Goal: Transaction & Acquisition: Download file/media

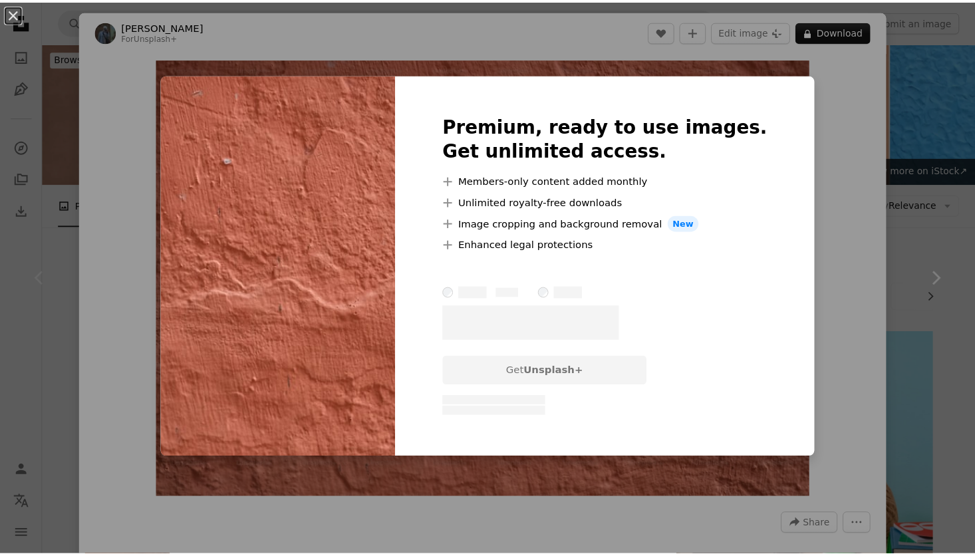
scroll to position [266, 0]
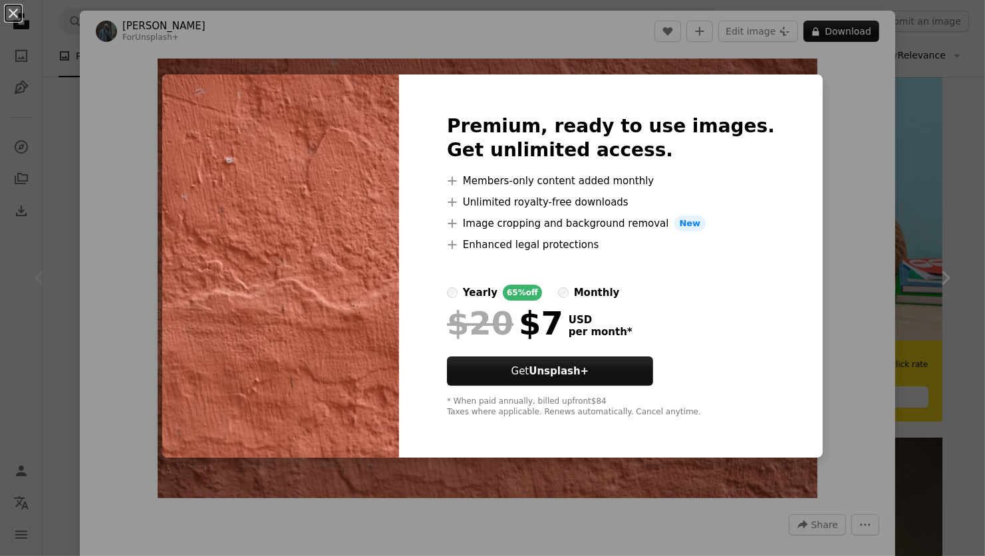
click at [72, 303] on div "An X shape Premium, ready to use images. Get unlimited access. A plus sign Memb…" at bounding box center [492, 278] width 985 height 556
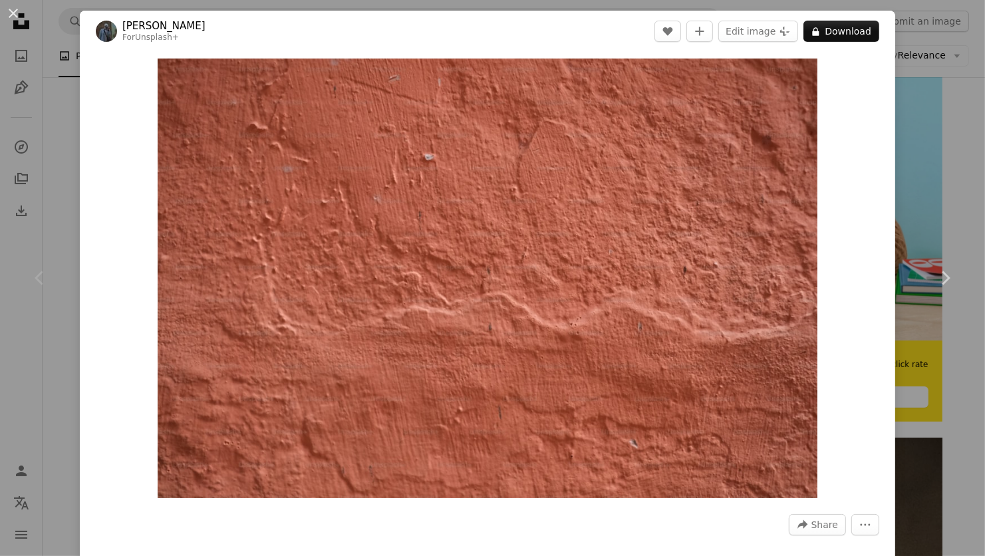
click at [924, 114] on div "An X shape Chevron left Chevron right [PERSON_NAME] For Unsplash+ A heart A plu…" at bounding box center [492, 278] width 985 height 556
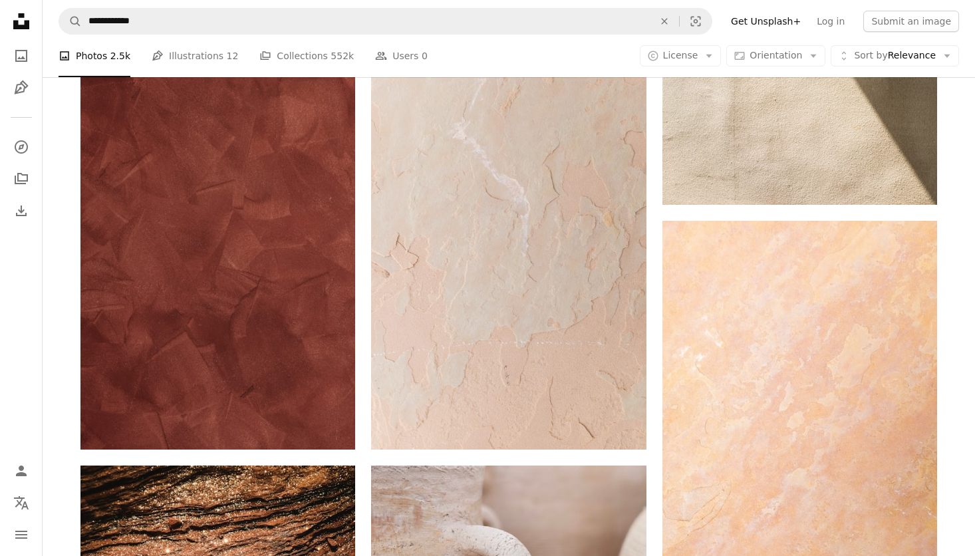
scroll to position [932, 0]
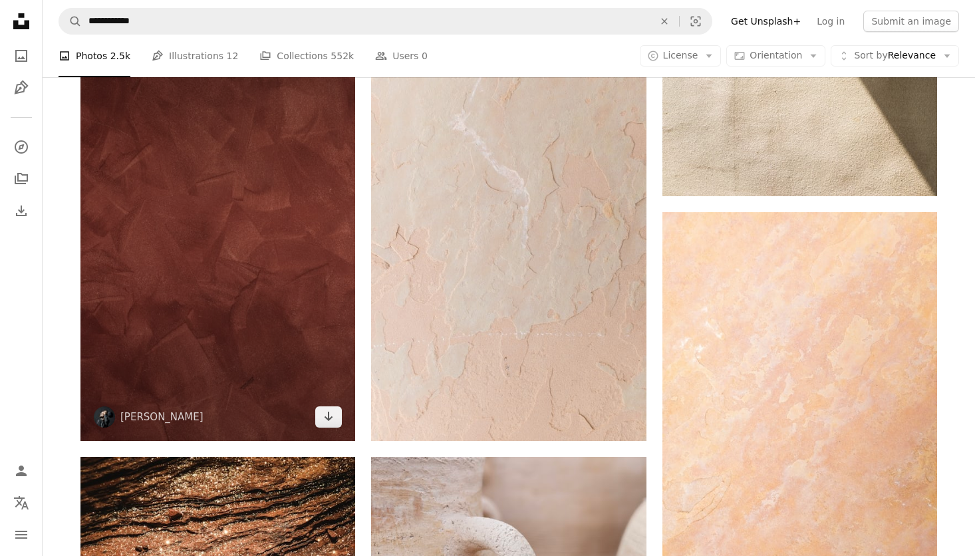
click at [224, 248] on img at bounding box center [218, 235] width 275 height 413
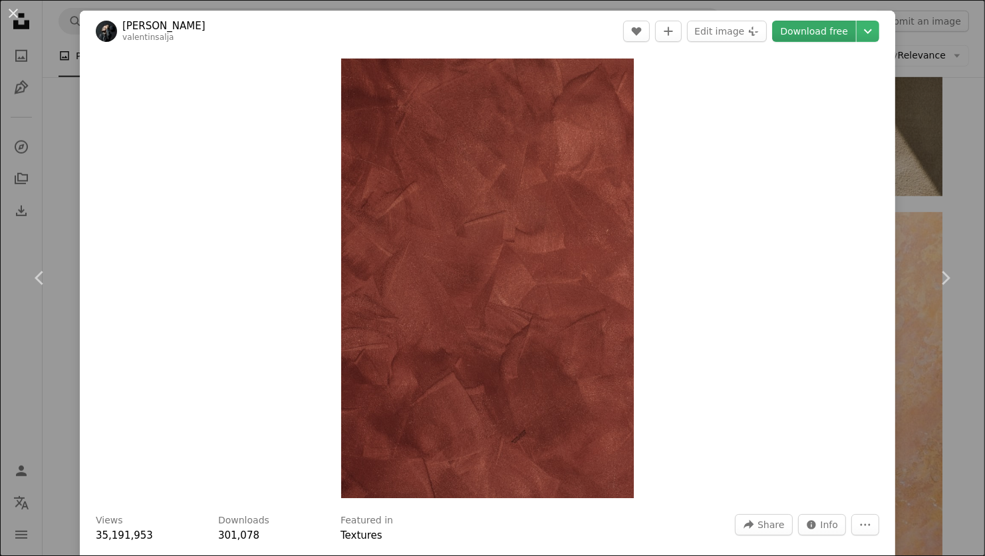
click at [805, 35] on link "Download free" at bounding box center [815, 31] width 84 height 21
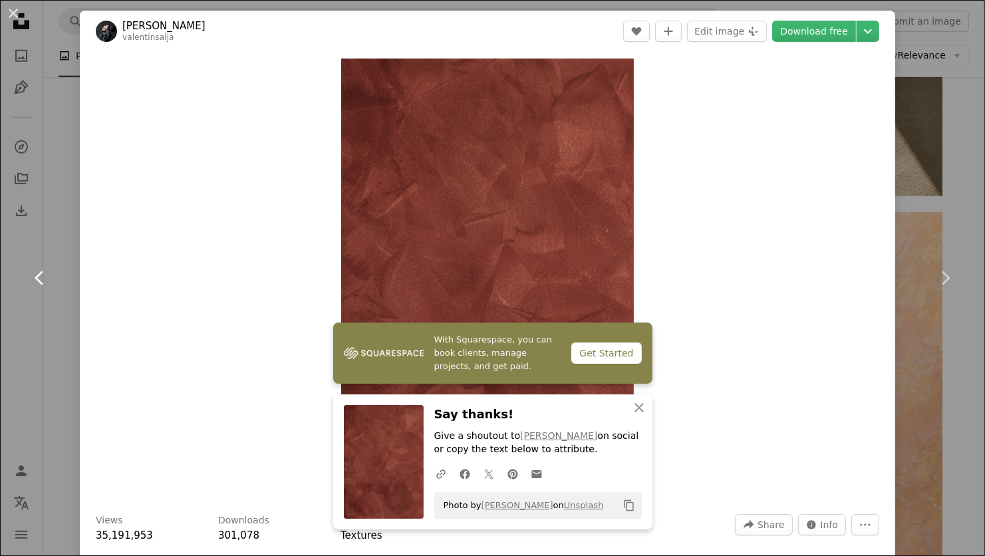
click at [61, 322] on link "Chevron left" at bounding box center [40, 278] width 80 height 128
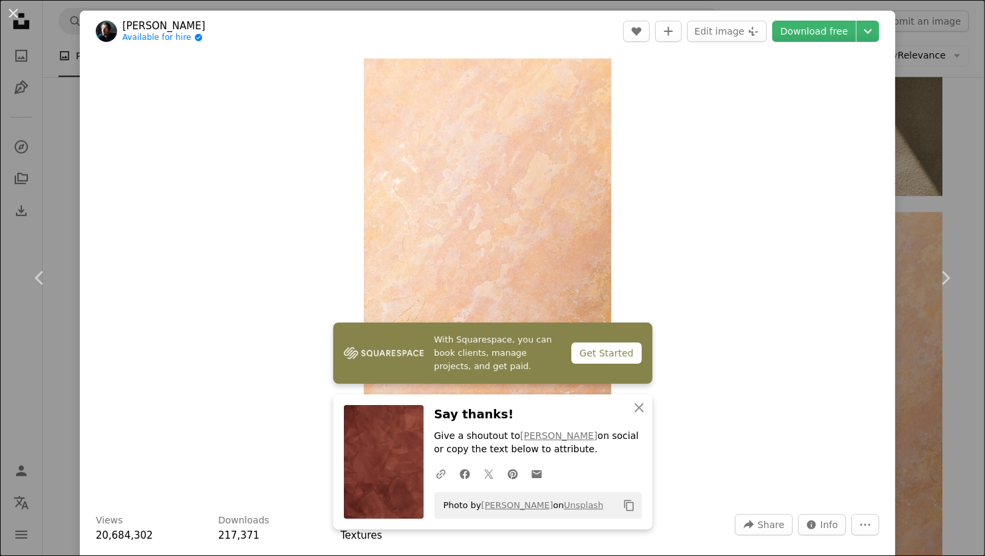
click at [61, 127] on div "An X shape Chevron left Chevron right With Squarespace, you can book clients, m…" at bounding box center [492, 278] width 985 height 556
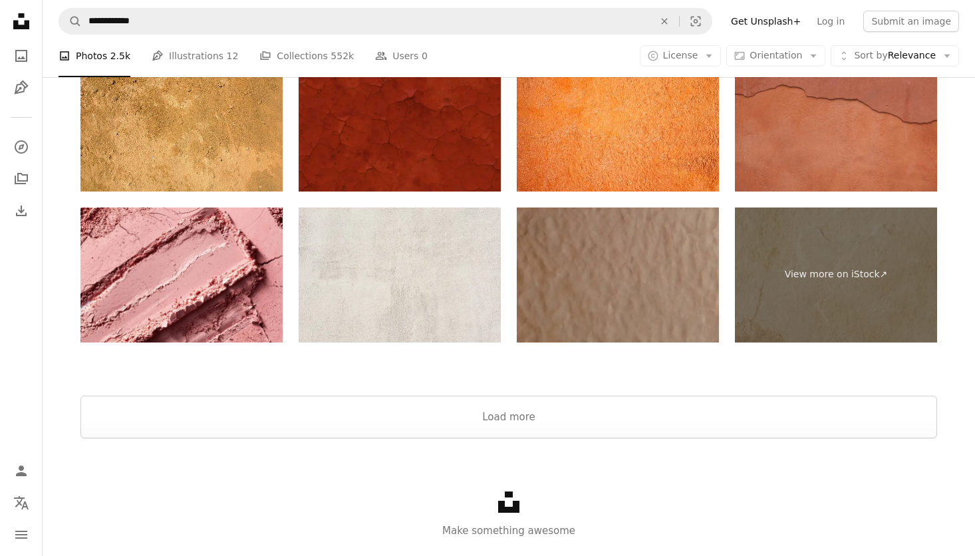
scroll to position [3162, 0]
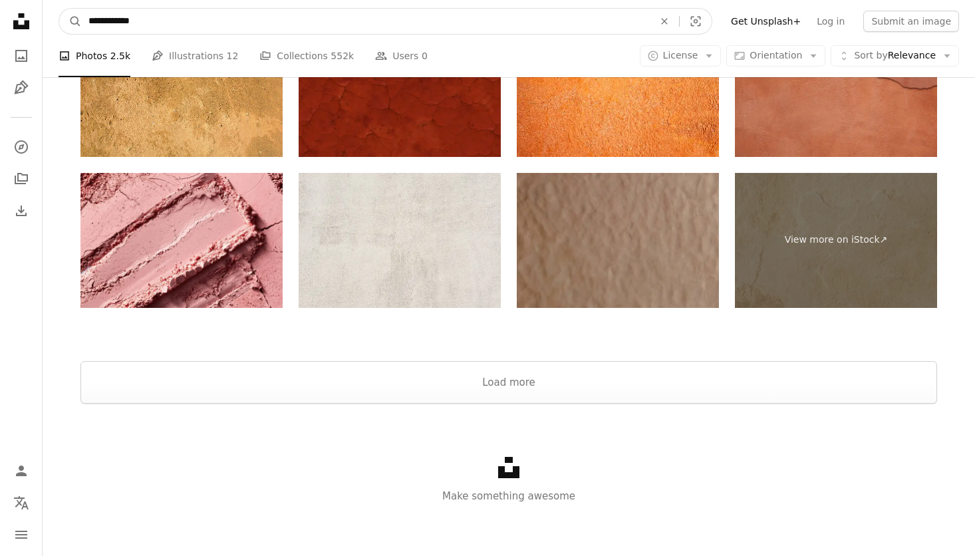
drag, startPoint x: 158, startPoint y: 18, endPoint x: -17, endPoint y: 11, distance: 175.2
type input "**********"
click button "A magnifying glass" at bounding box center [70, 21] width 23 height 25
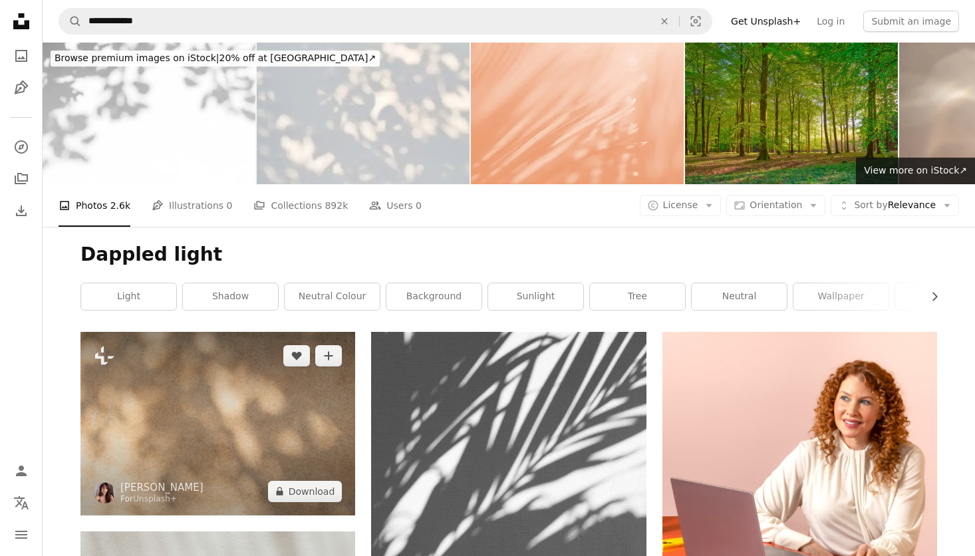
click at [236, 437] on img at bounding box center [218, 423] width 275 height 183
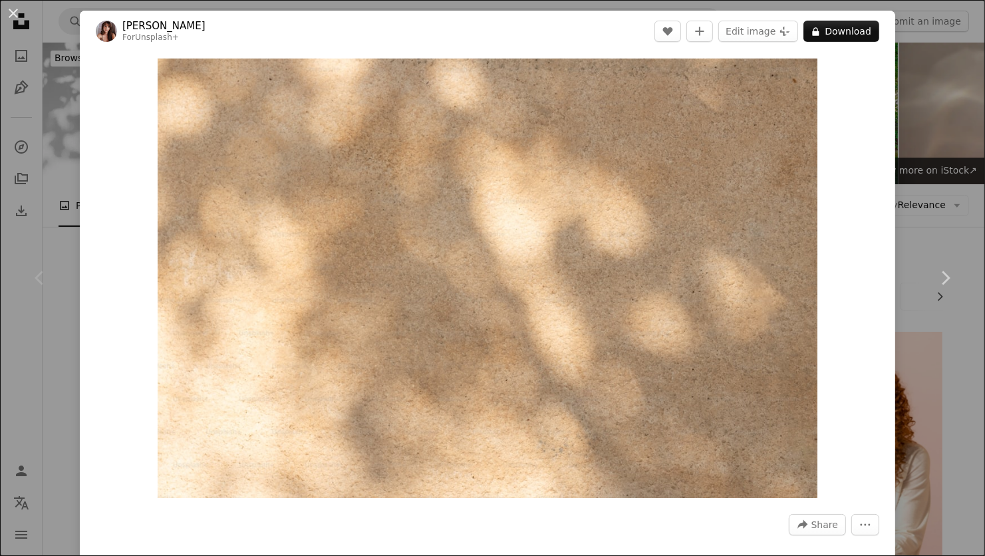
click at [57, 370] on div "An X shape Chevron left Chevron right [PERSON_NAME] For Unsplash+ A heart A plu…" at bounding box center [492, 278] width 985 height 556
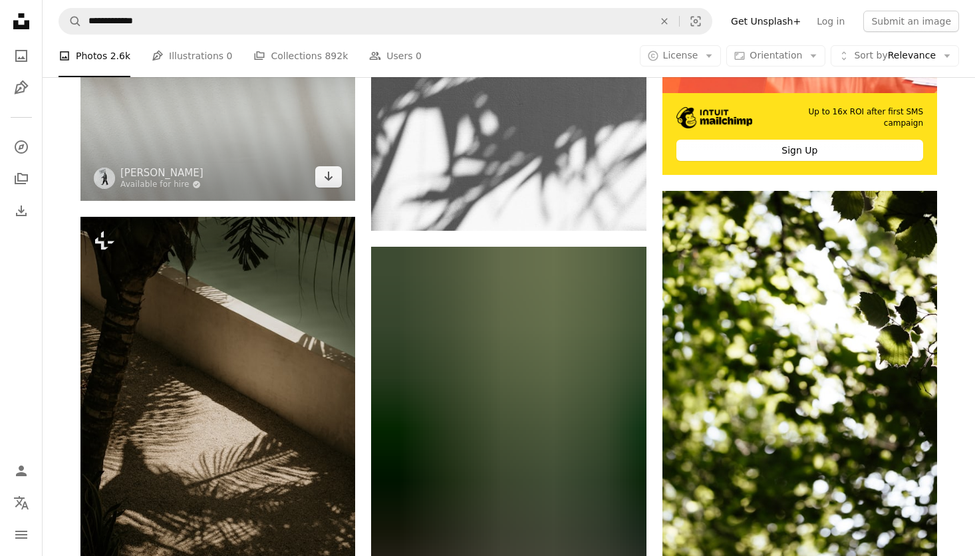
scroll to position [599, 0]
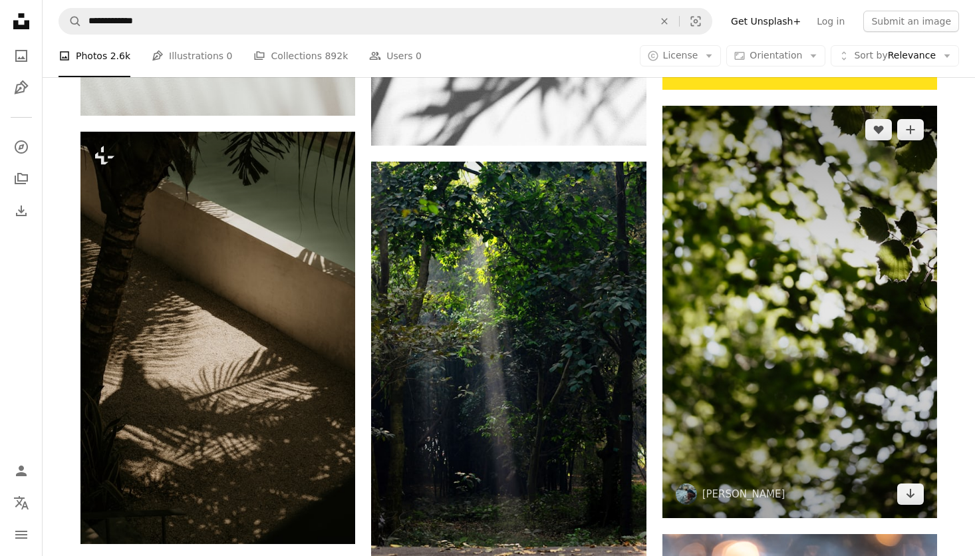
click at [835, 316] on img at bounding box center [800, 312] width 275 height 413
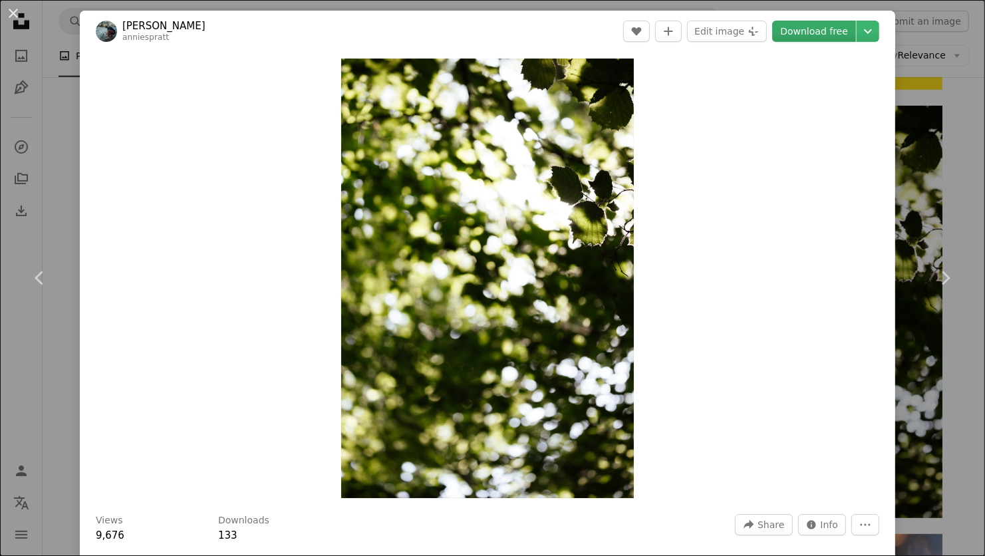
click at [811, 28] on link "Download free" at bounding box center [815, 31] width 84 height 21
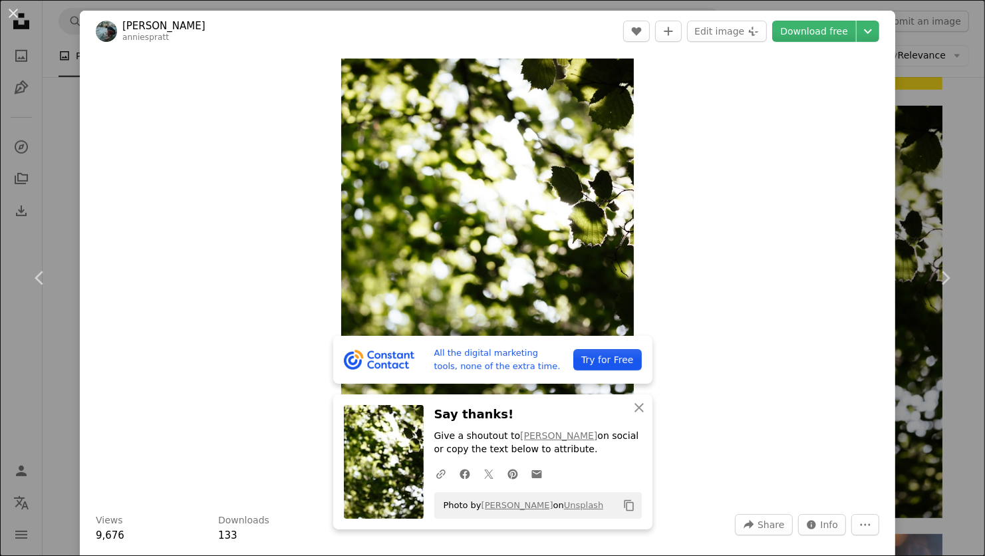
click at [64, 212] on div "An X shape Chevron left Chevron right All the digital marketing tools, none of …" at bounding box center [492, 278] width 985 height 556
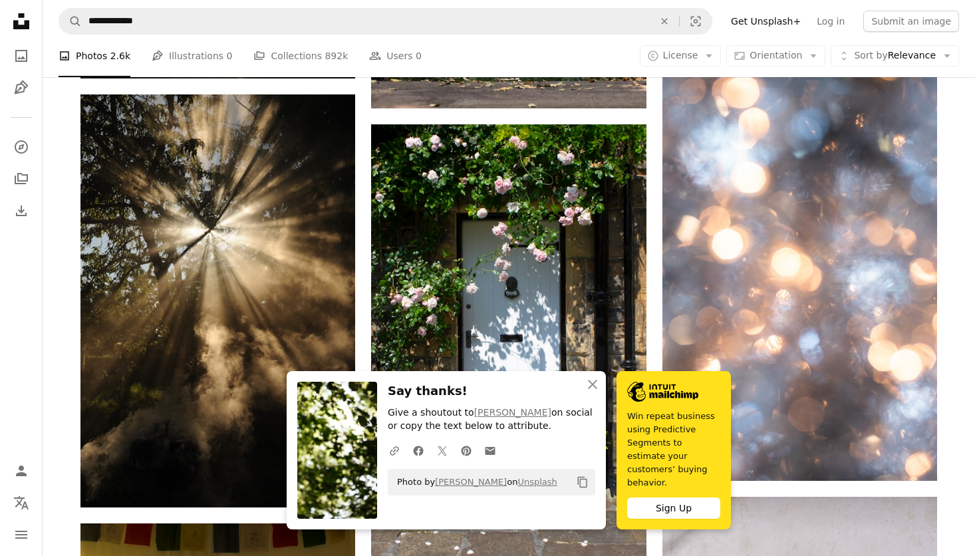
scroll to position [1131, 0]
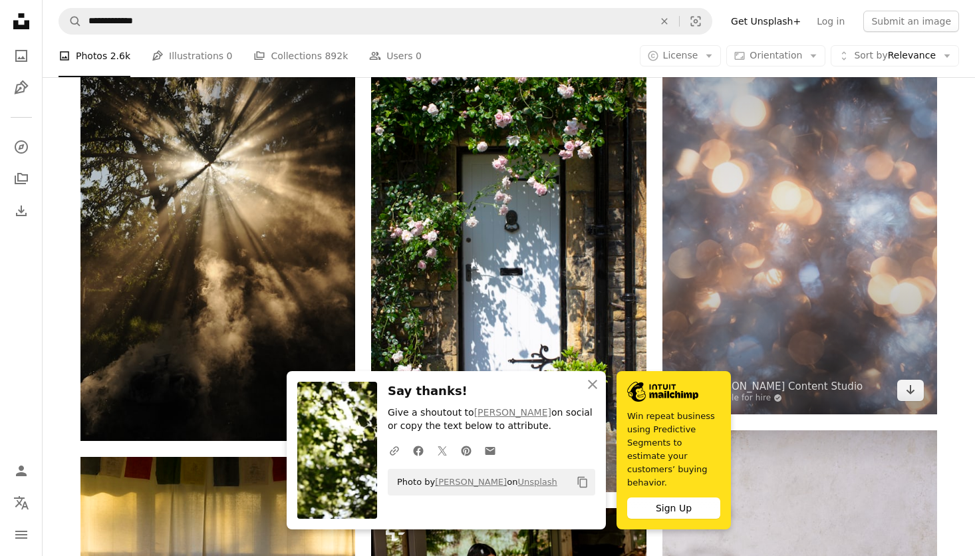
click at [751, 217] on img at bounding box center [800, 208] width 275 height 413
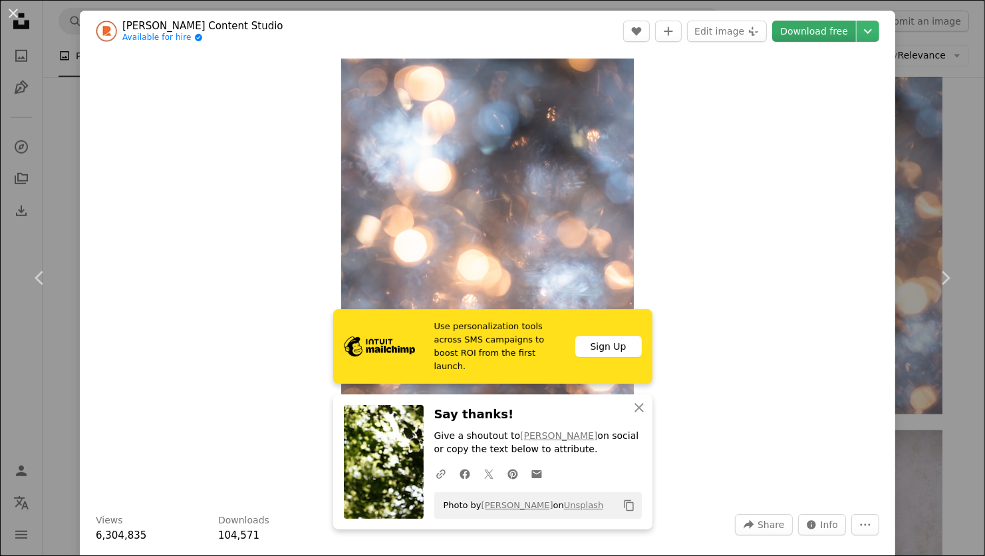
click at [805, 30] on link "Download free" at bounding box center [815, 31] width 84 height 21
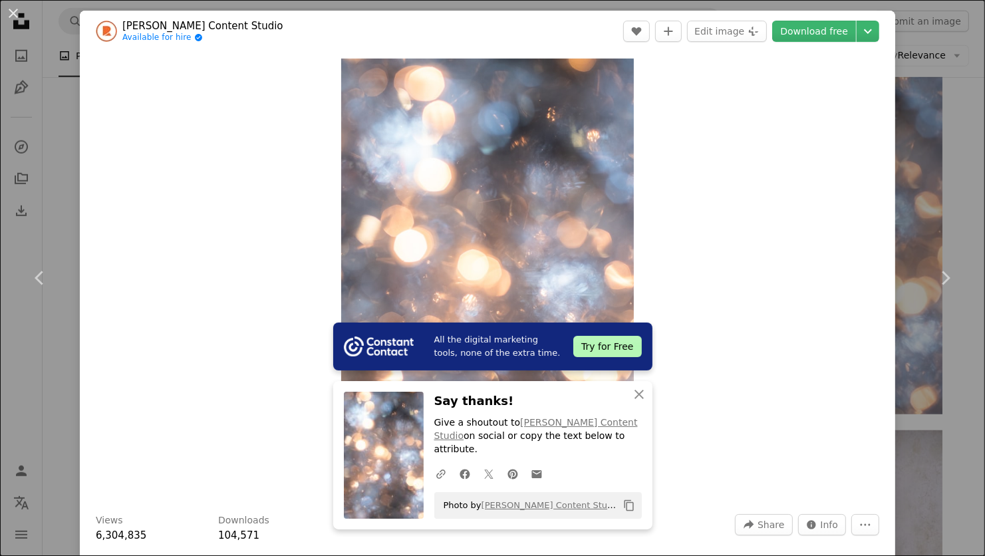
click at [74, 177] on div "An X shape Chevron left Chevron right All the digital marketing tools, none of …" at bounding box center [492, 278] width 985 height 556
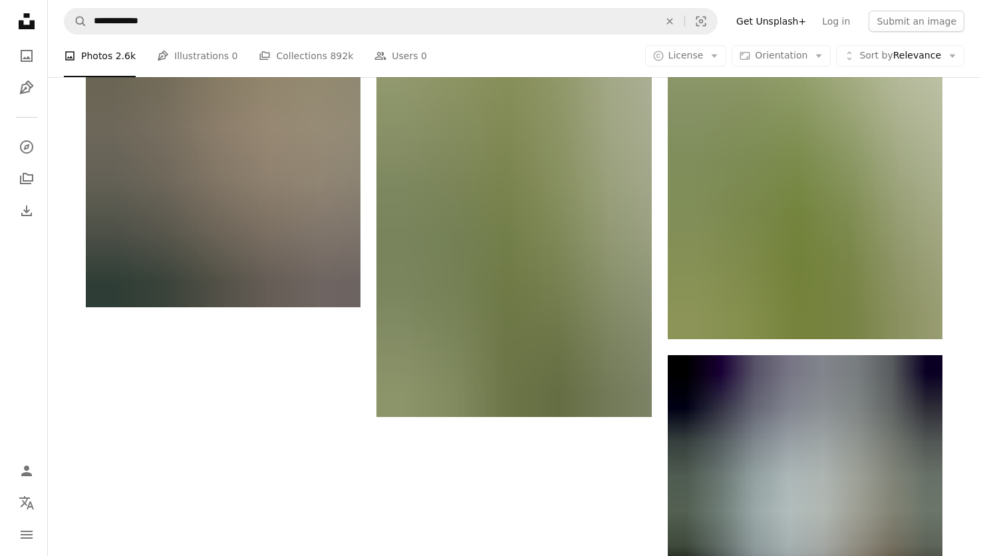
scroll to position [1930, 0]
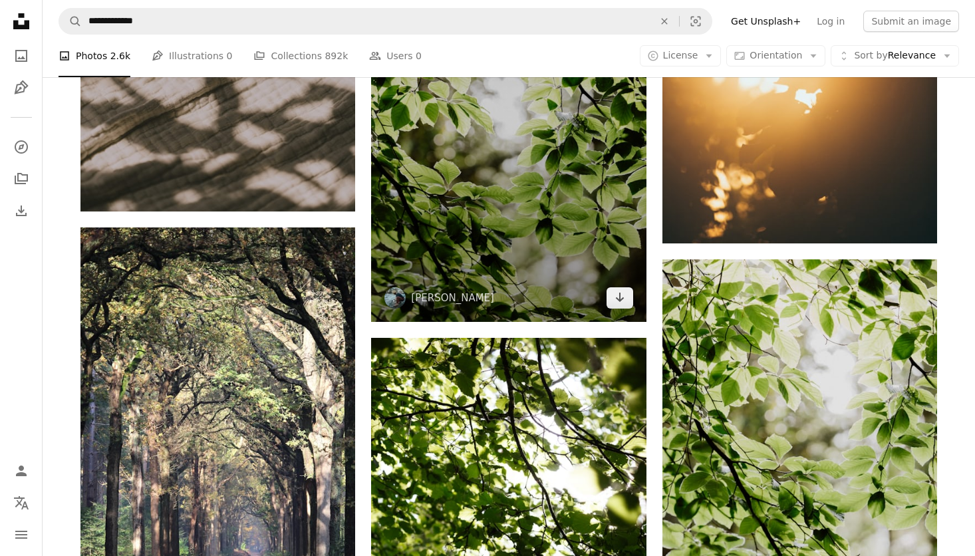
click at [505, 180] on img at bounding box center [508, 116] width 275 height 413
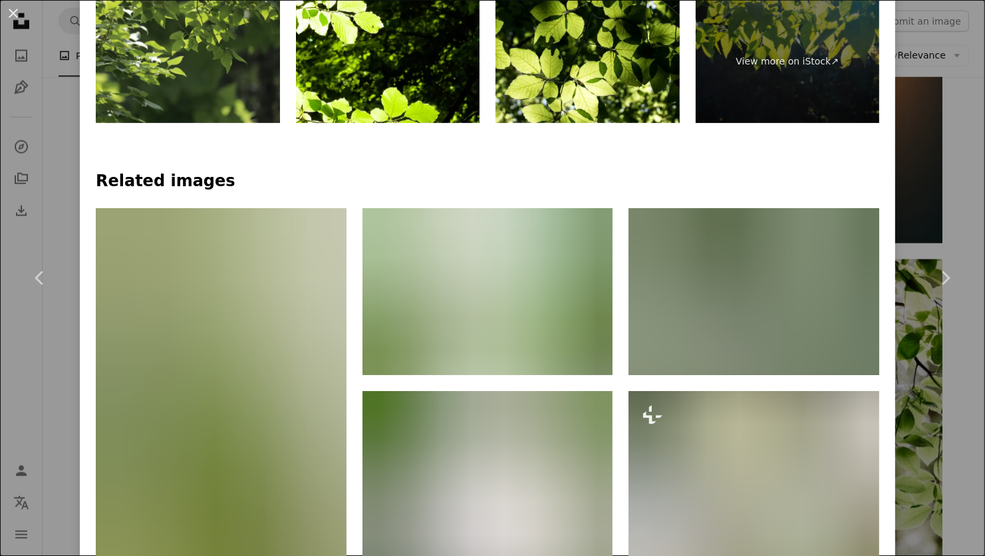
scroll to position [732, 0]
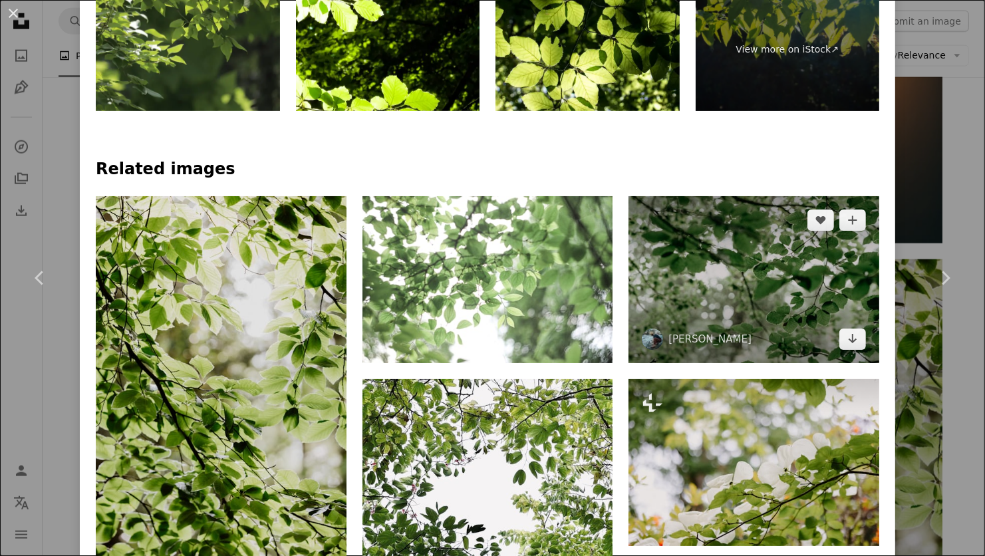
click at [745, 291] on img at bounding box center [754, 279] width 251 height 167
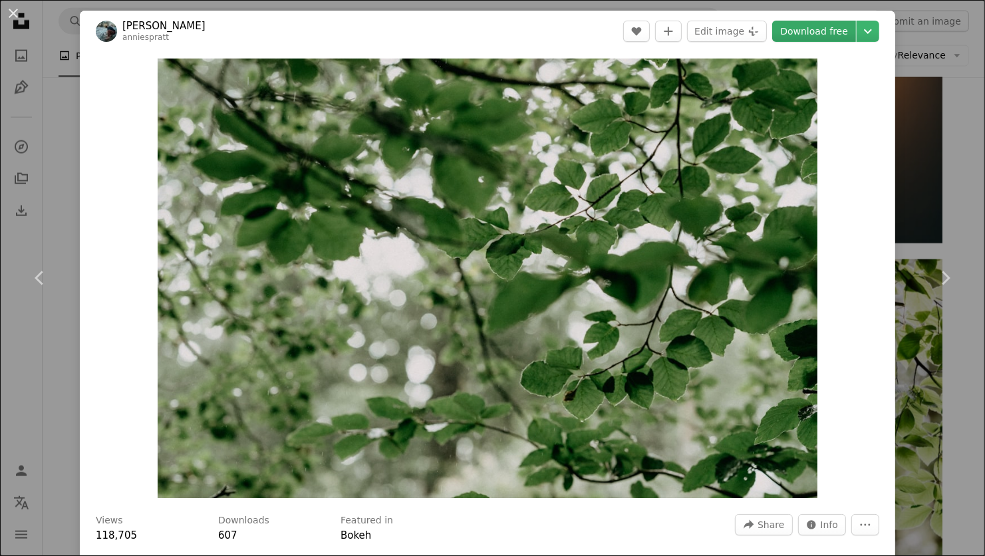
click at [808, 37] on link "Download free" at bounding box center [815, 31] width 84 height 21
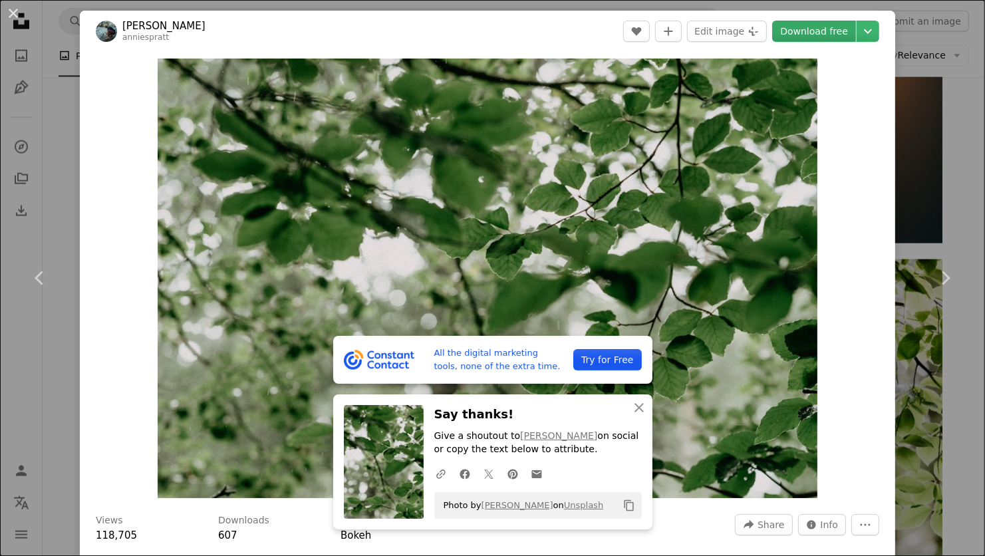
click at [797, 27] on link "Download free" at bounding box center [815, 31] width 84 height 21
click at [63, 165] on div "An X shape Chevron left Chevron right All the digital marketing tools, none of …" at bounding box center [492, 278] width 985 height 556
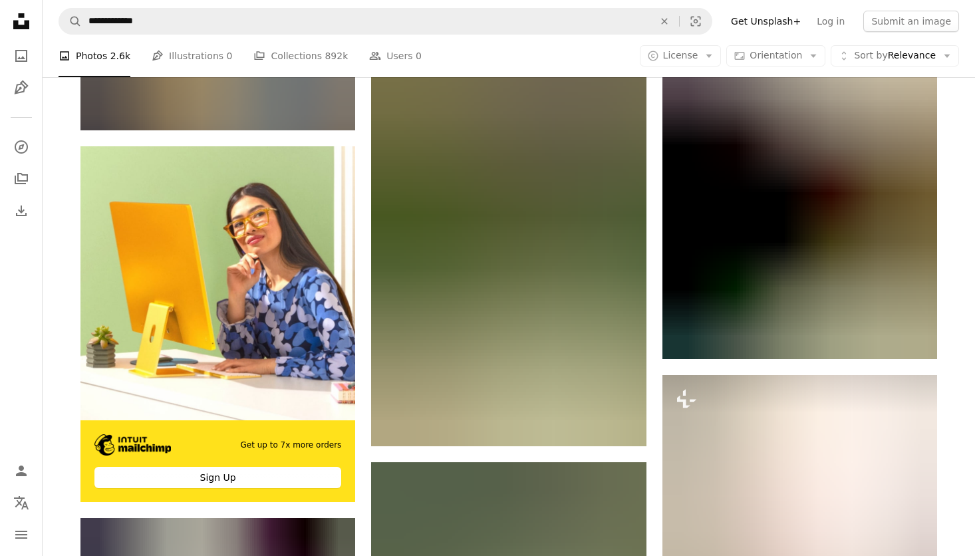
scroll to position [3127, 0]
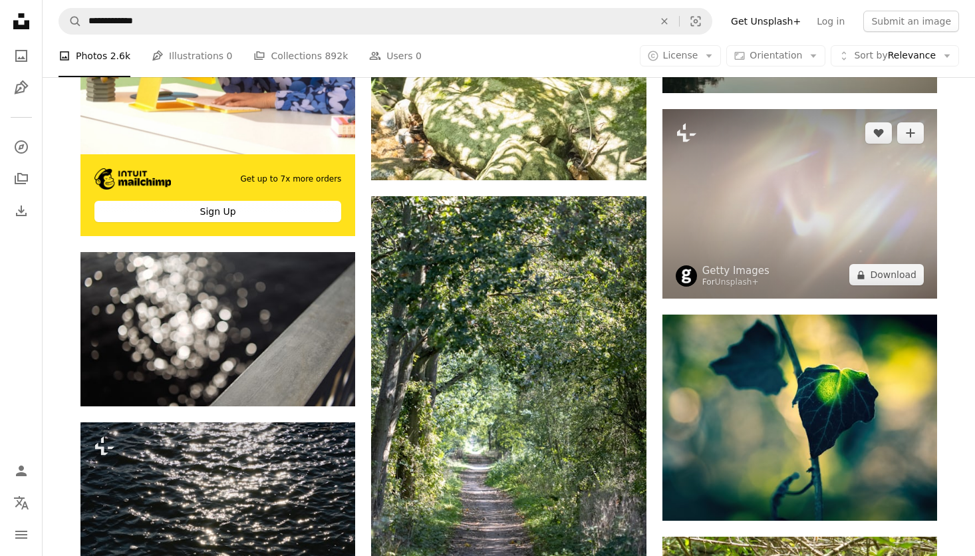
click at [730, 186] on img at bounding box center [800, 204] width 275 height 190
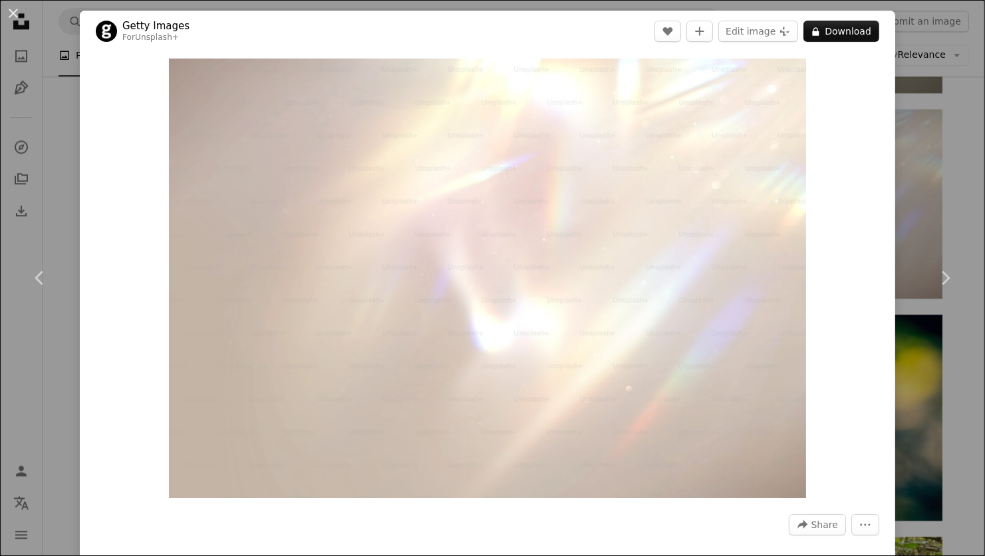
click at [70, 130] on div "An X shape Chevron left Chevron right Getty Images For Unsplash+ A heart A plus…" at bounding box center [492, 278] width 985 height 556
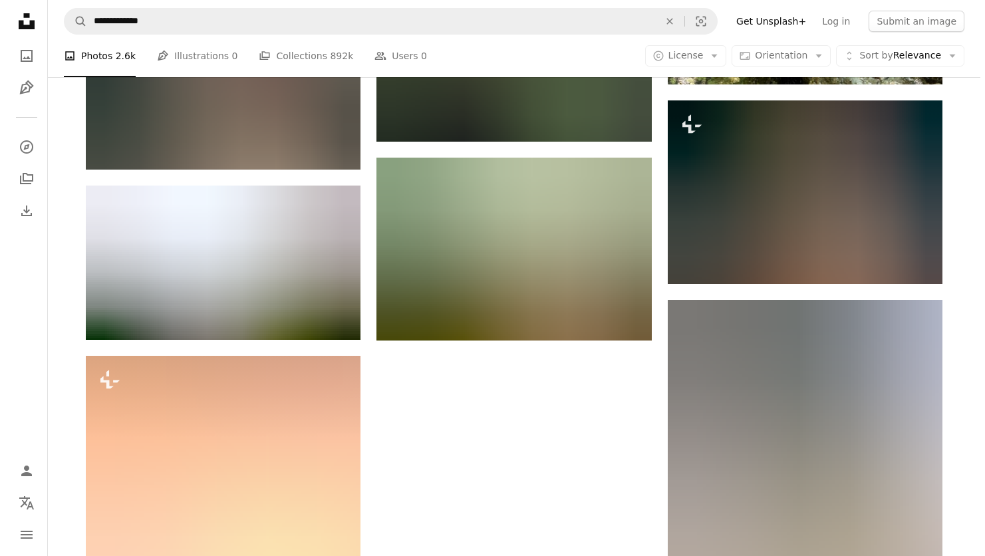
scroll to position [3859, 0]
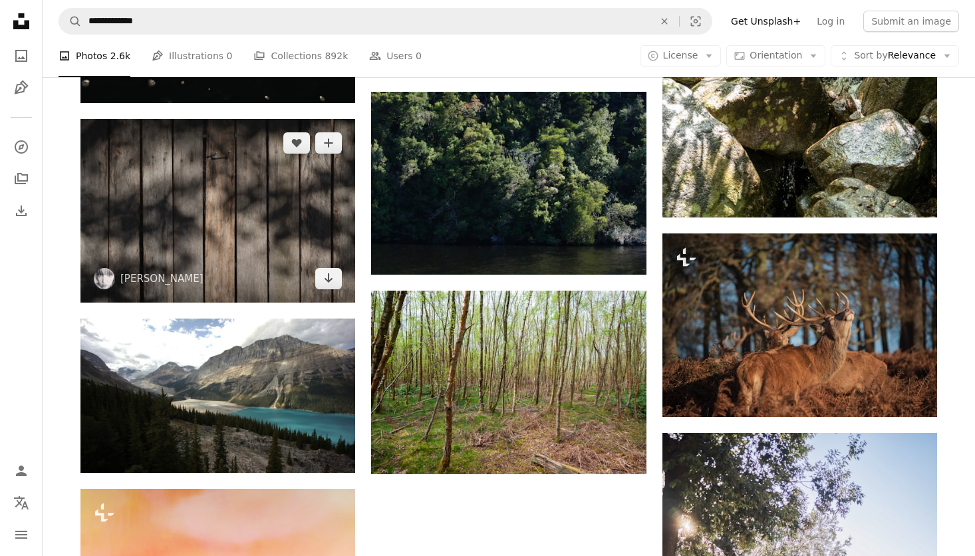
click at [287, 192] on img at bounding box center [218, 211] width 275 height 184
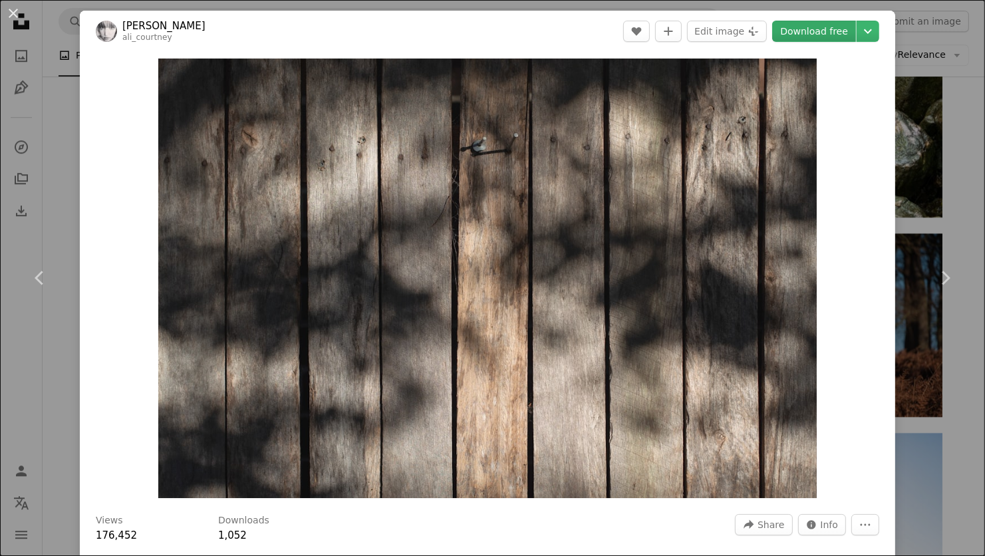
click at [801, 33] on link "Download free" at bounding box center [815, 31] width 84 height 21
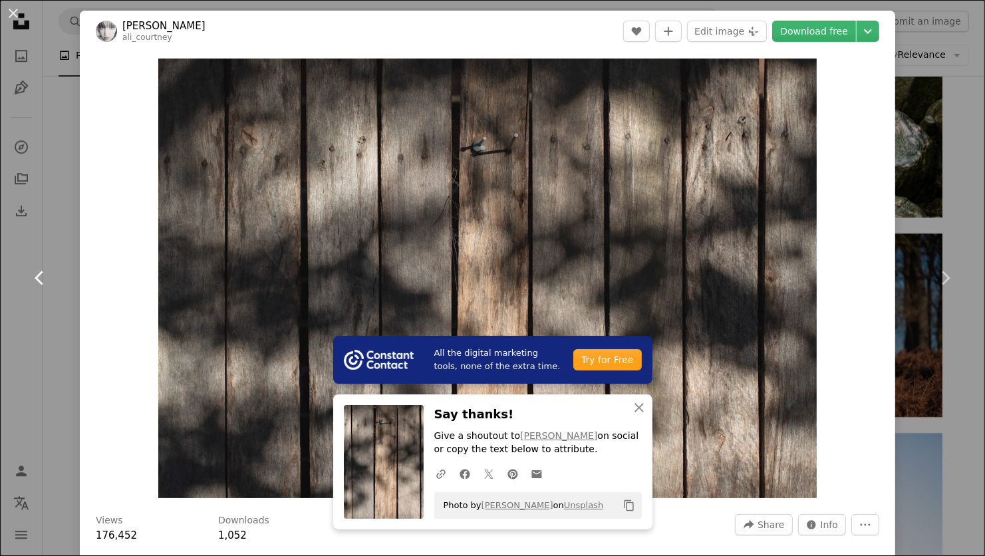
click at [56, 340] on link "Chevron left" at bounding box center [40, 278] width 80 height 128
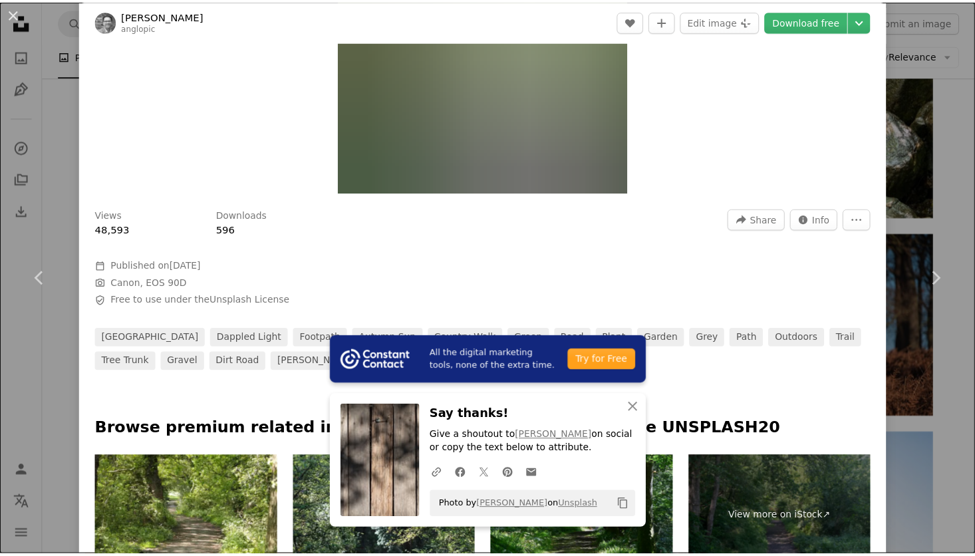
scroll to position [333, 0]
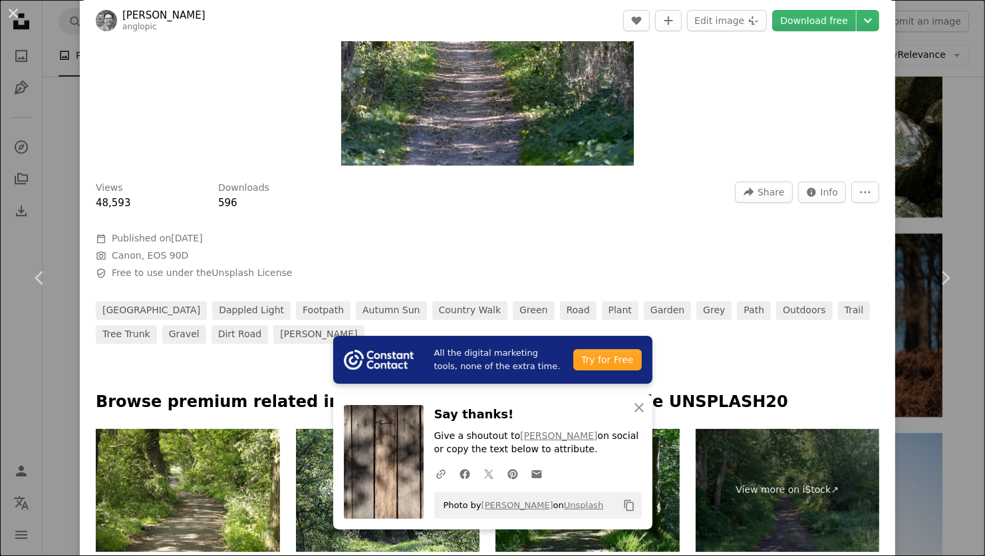
click at [55, 196] on div "An X shape Chevron left Chevron right All the digital marketing tools, none of …" at bounding box center [492, 278] width 985 height 556
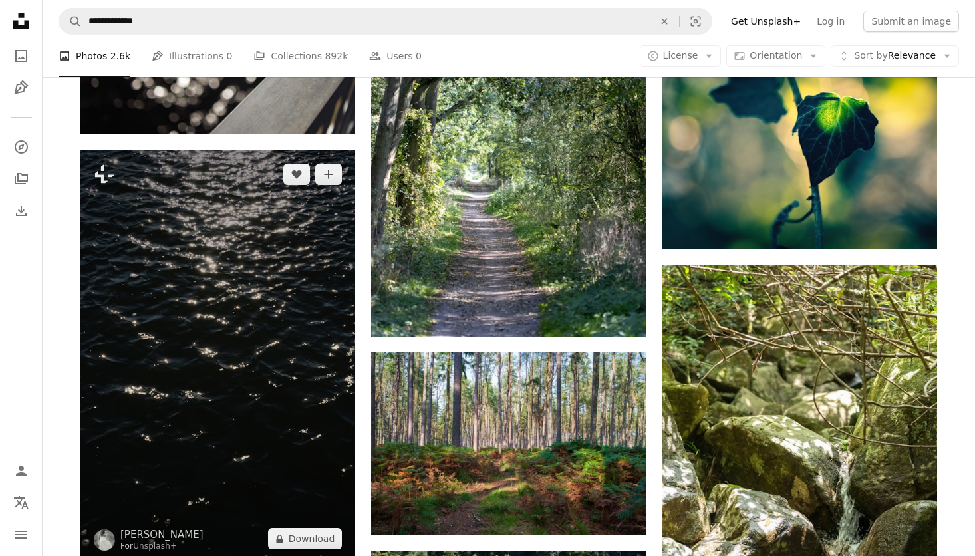
scroll to position [3394, 0]
